Goal: Browse casually

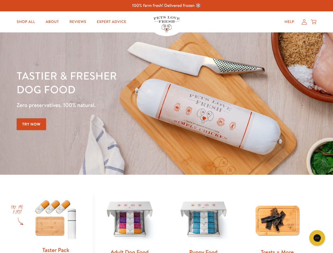
click at [166, 126] on div "Tastier & fresher dog food Zero preservatives. 100% natural. Try Now" at bounding box center [117, 104] width 200 height 70
click at [317, 238] on icon "Gorgias live chat" at bounding box center [316, 237] width 5 height 5
